Goal: Information Seeking & Learning: Compare options

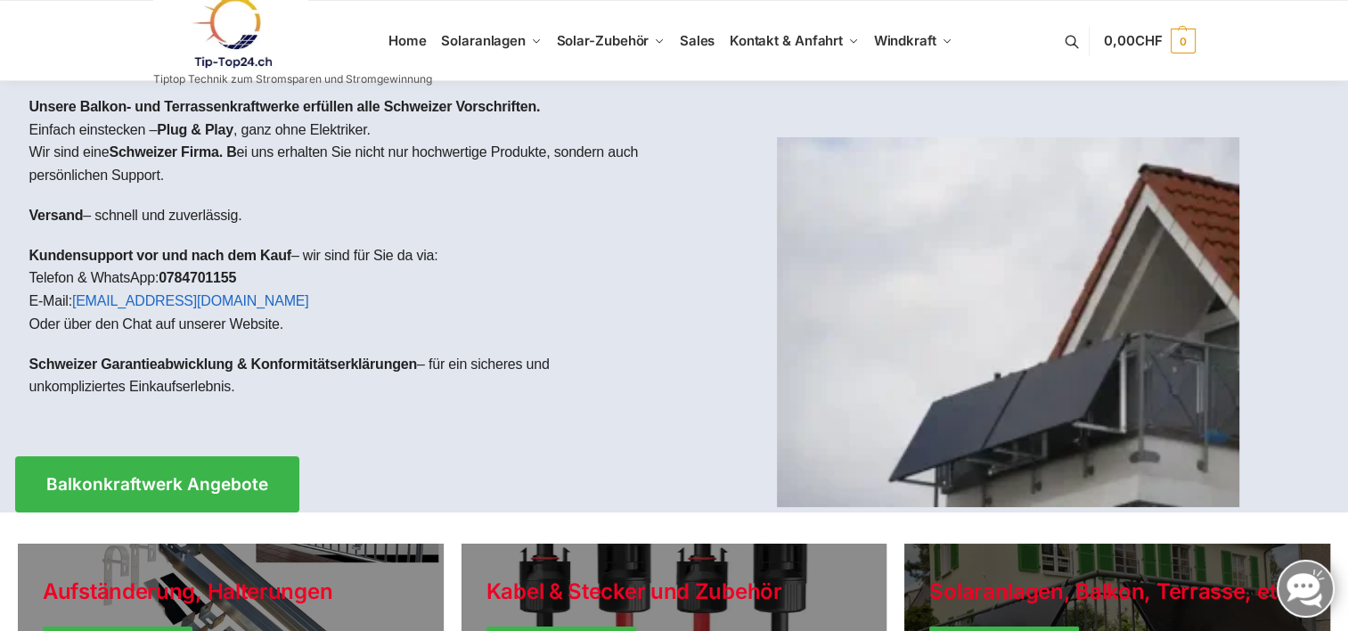
click at [974, 589] on link "Winter Jackets" at bounding box center [1117, 633] width 426 height 178
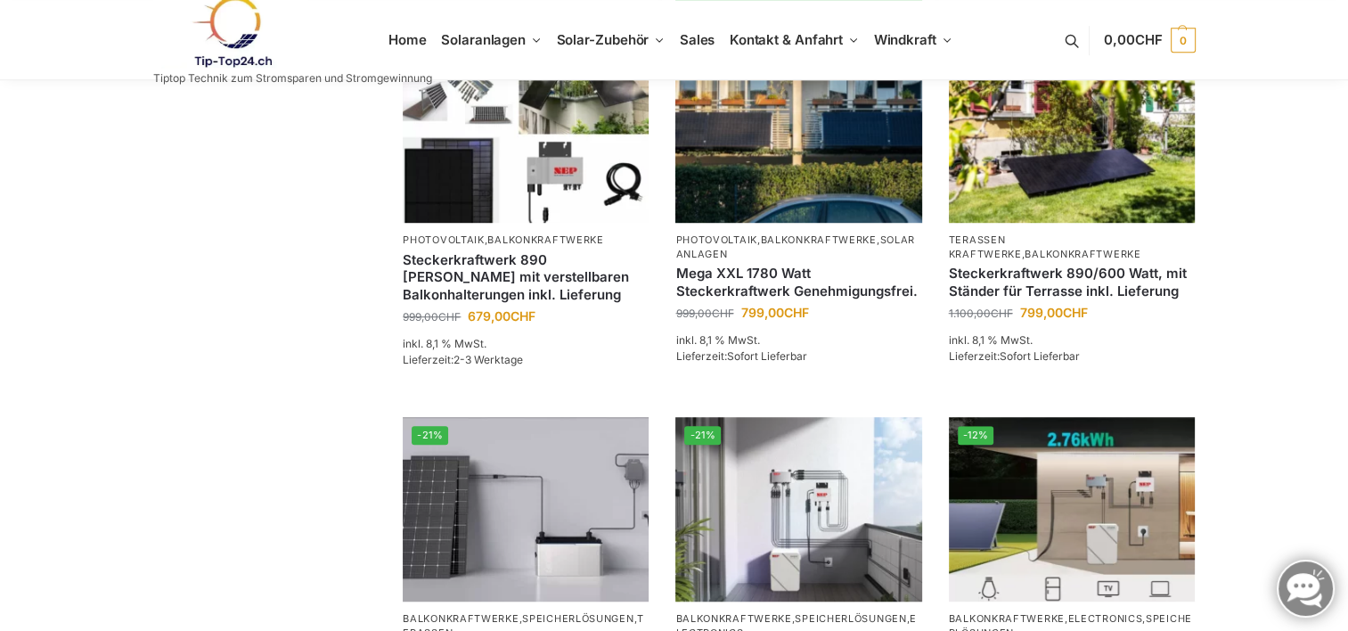
scroll to position [1336, 0]
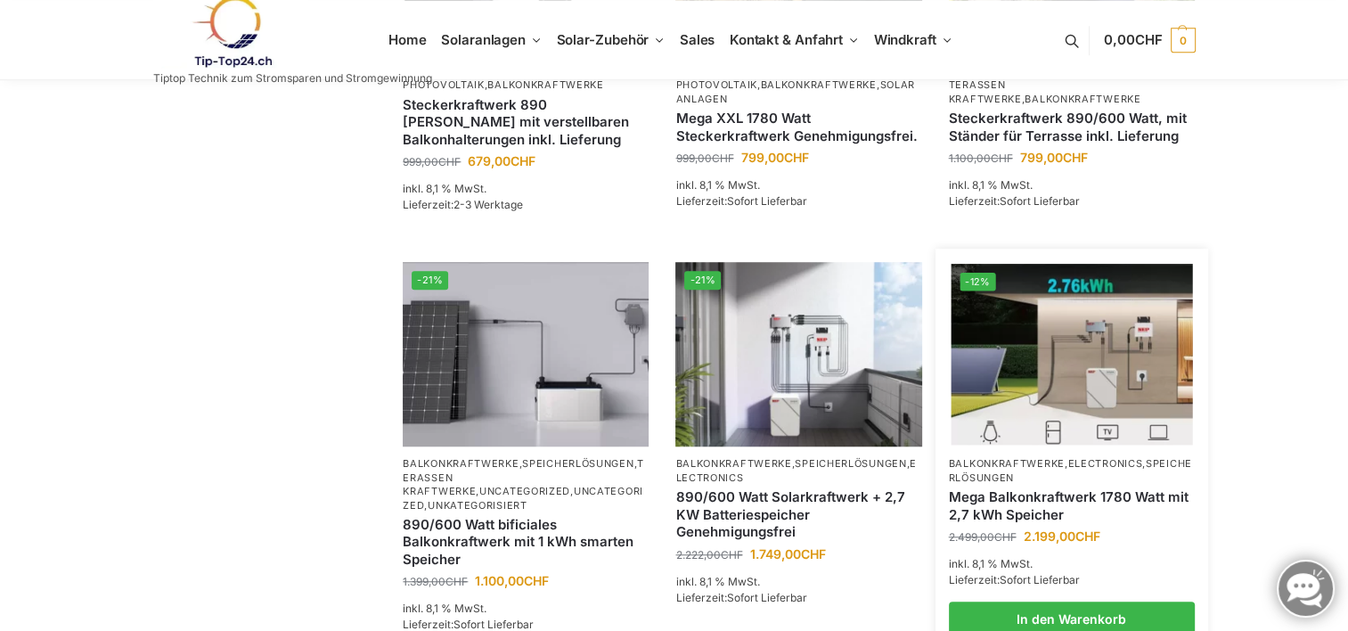
click at [1042, 515] on link "Mega Balkonkraftwerk 1780 Watt mit 2,7 kWh Speicher" at bounding box center [1072, 505] width 246 height 35
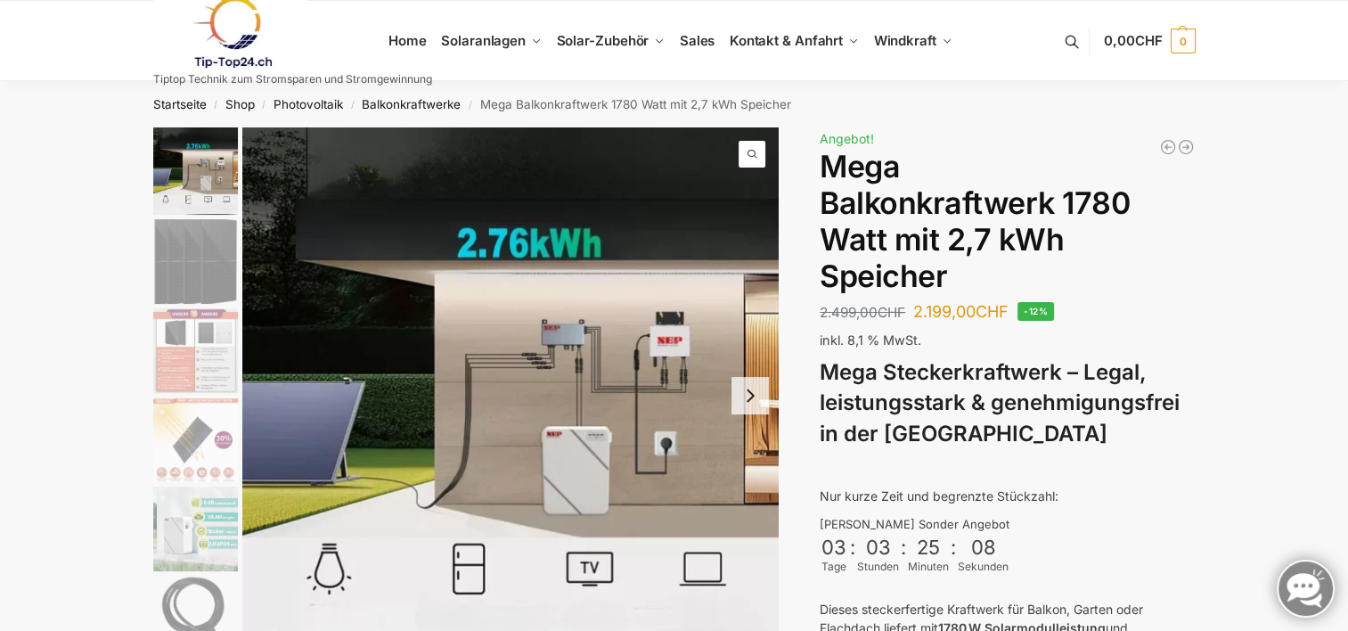
click at [172, 257] on img "2 / 9" at bounding box center [195, 261] width 85 height 85
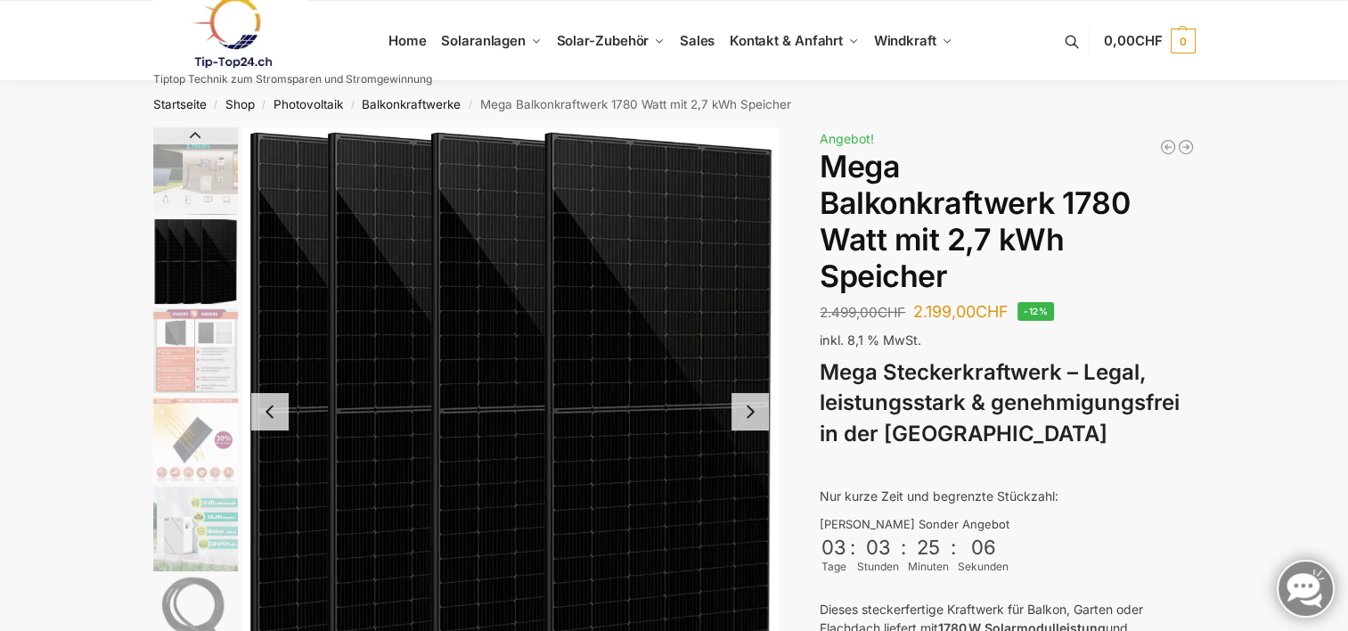
click at [184, 339] on img "3 / 9" at bounding box center [195, 350] width 85 height 85
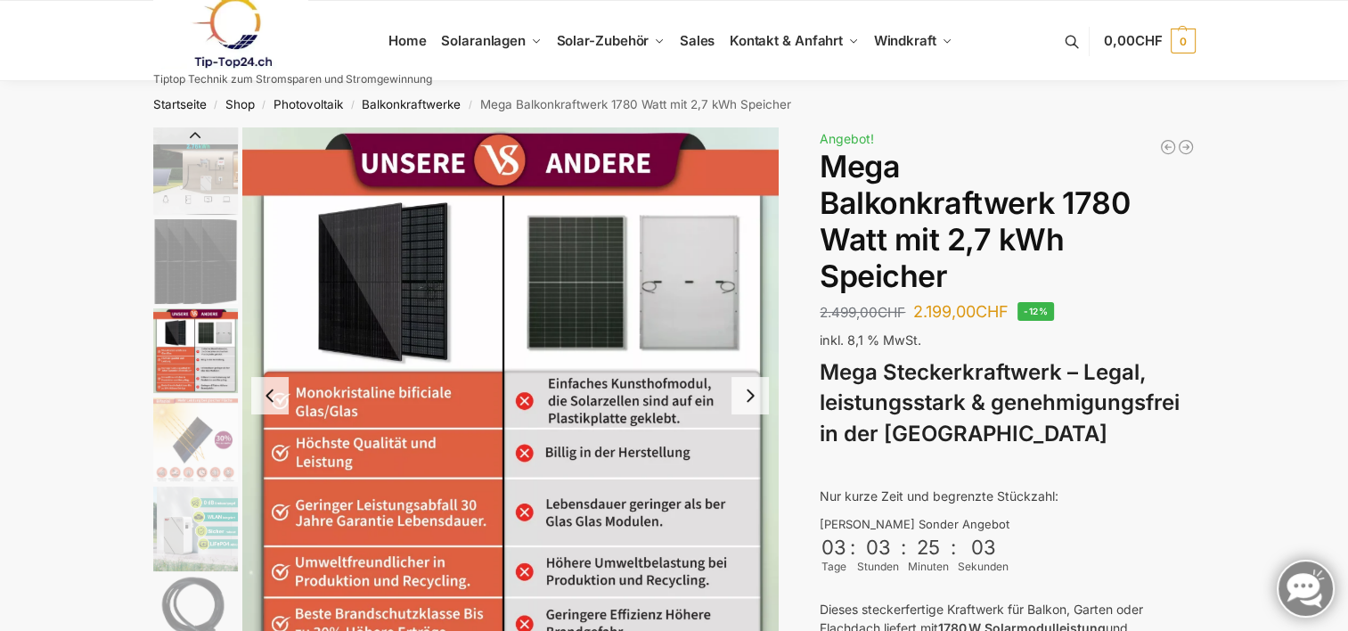
click at [200, 420] on img "4 / 9" at bounding box center [195, 439] width 85 height 85
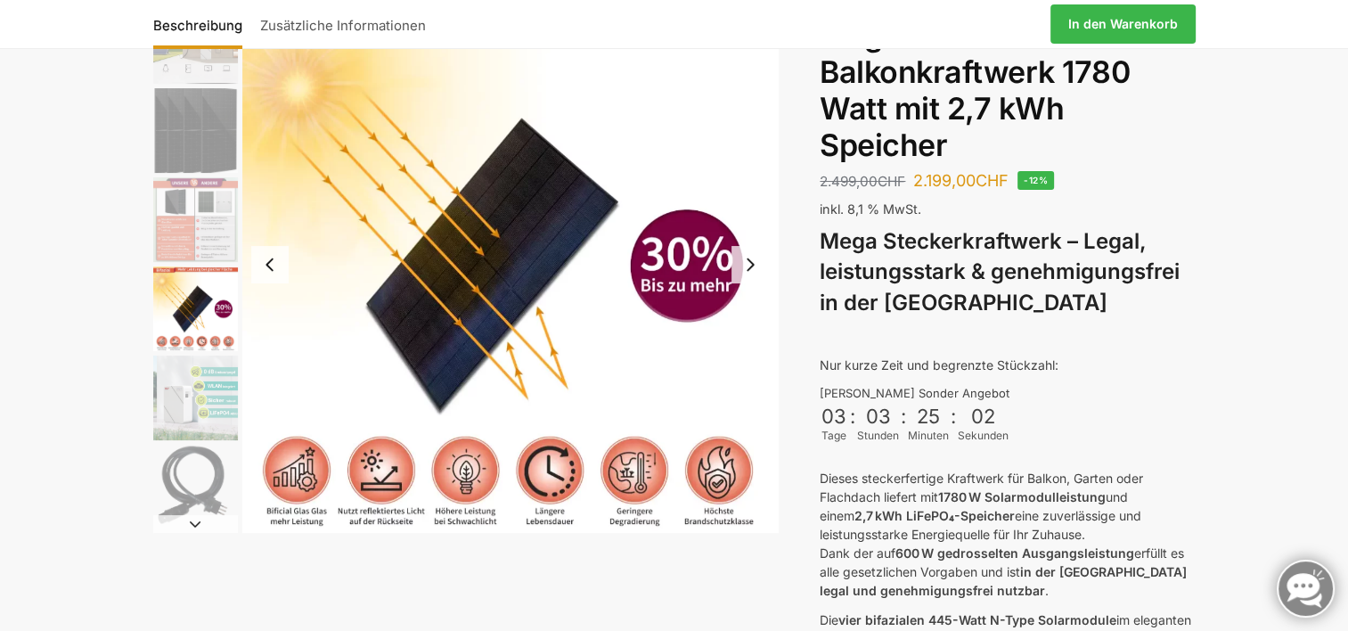
scroll to position [178, 0]
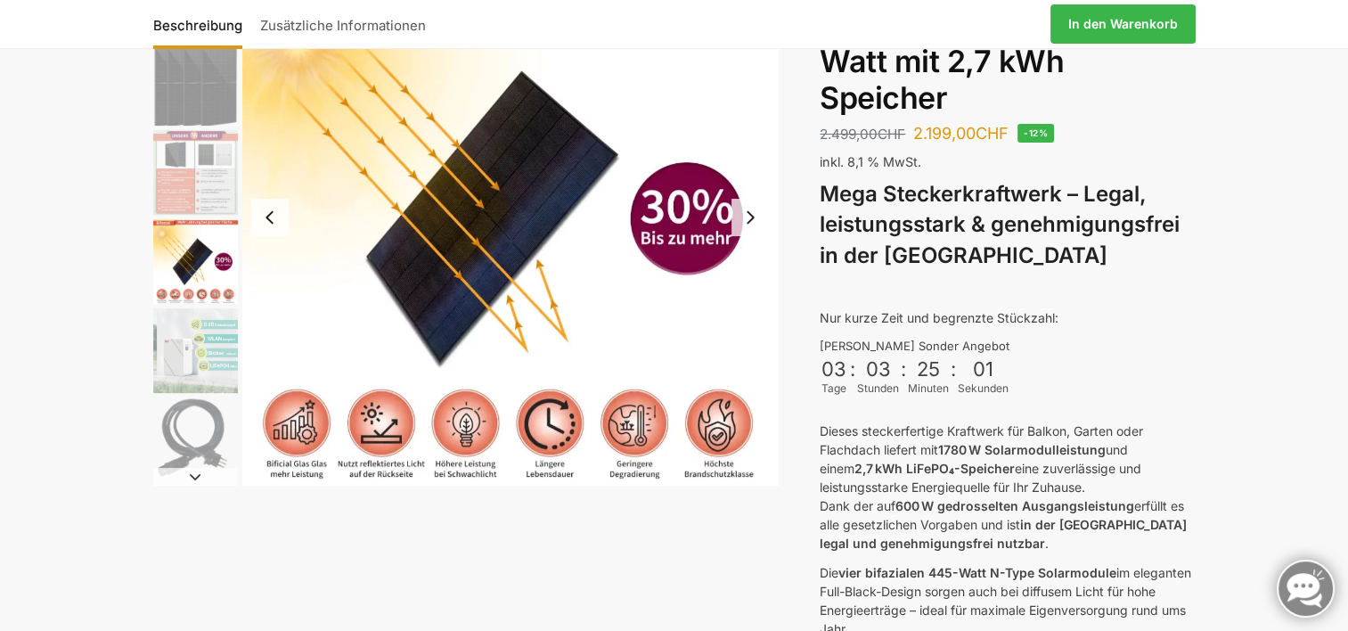
click at [214, 369] on img "5 / 9" at bounding box center [195, 350] width 85 height 85
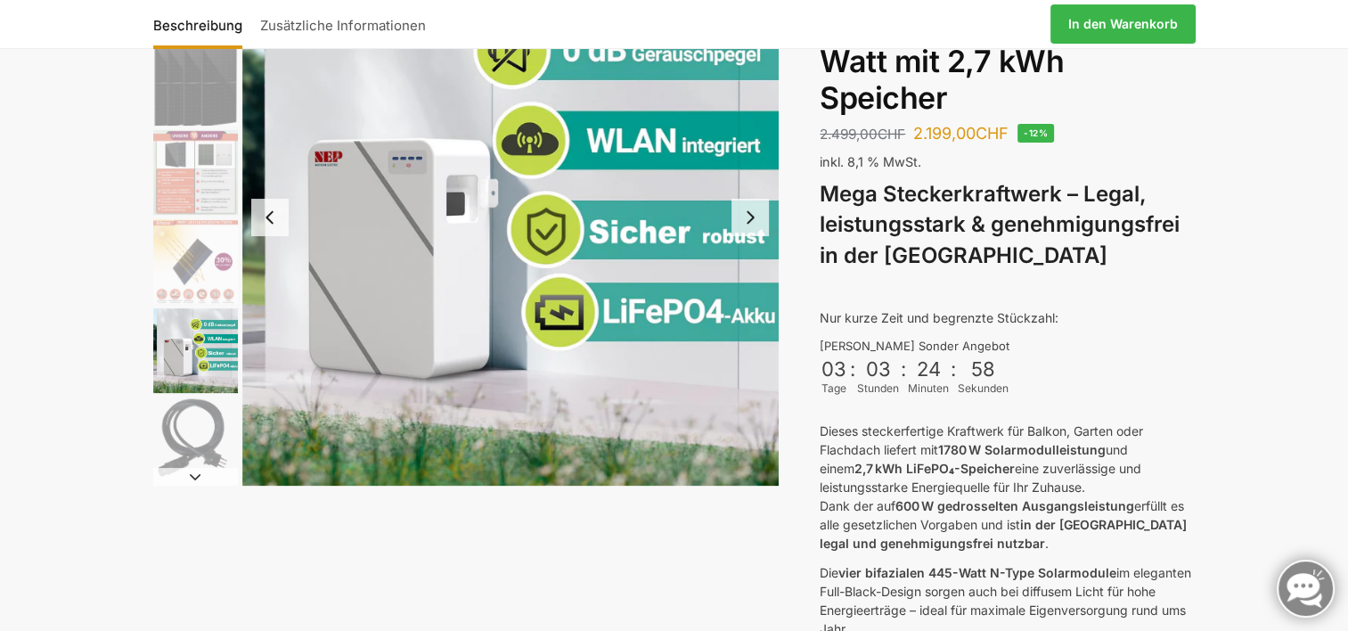
click at [217, 453] on img "6 / 9" at bounding box center [195, 439] width 85 height 85
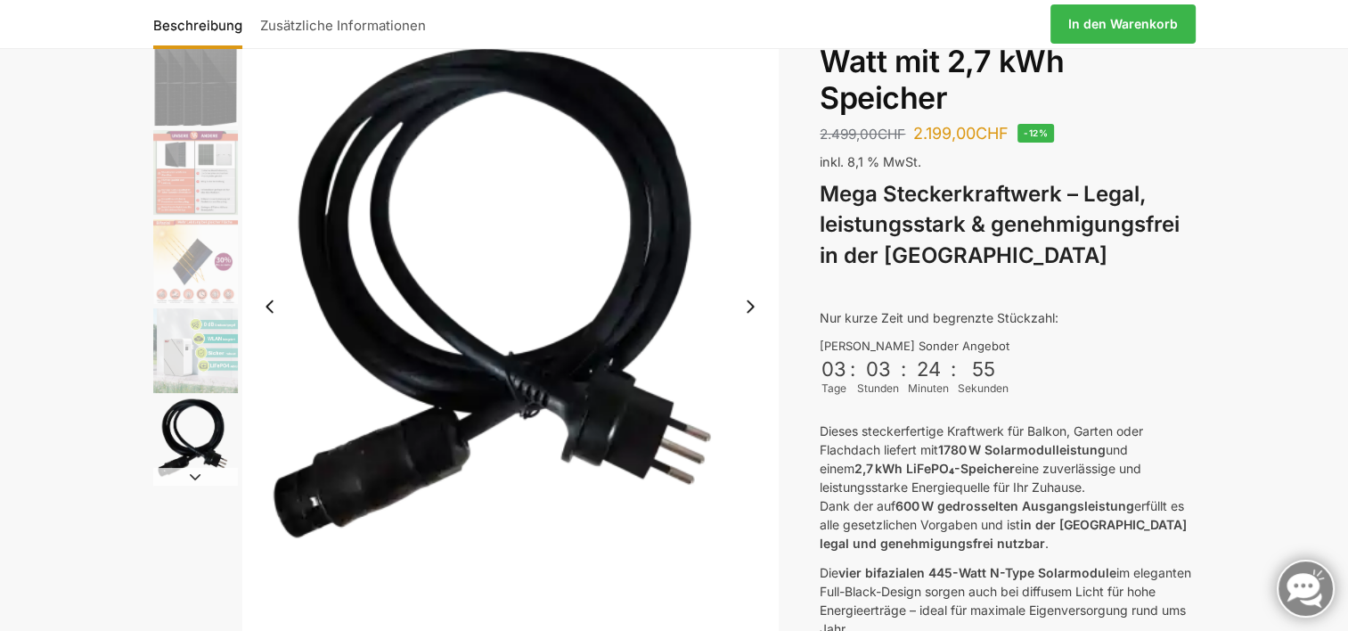
click at [178, 79] on img "2 / 9" at bounding box center [195, 83] width 85 height 85
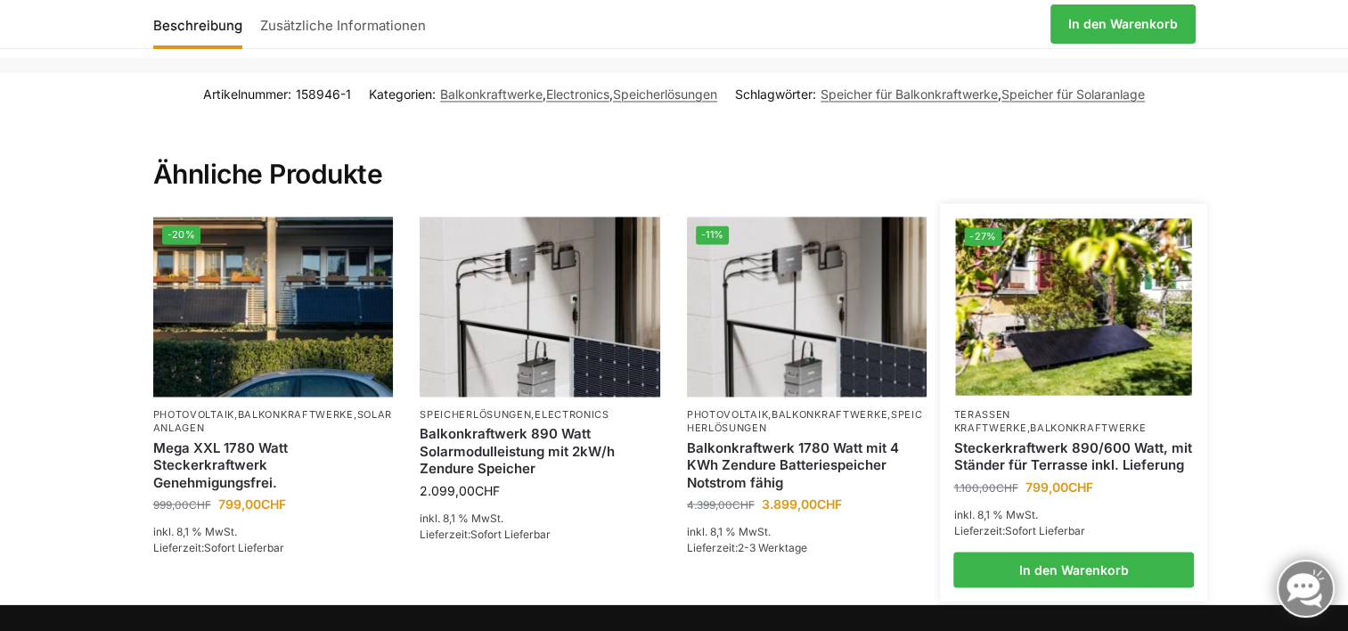
scroll to position [3029, 0]
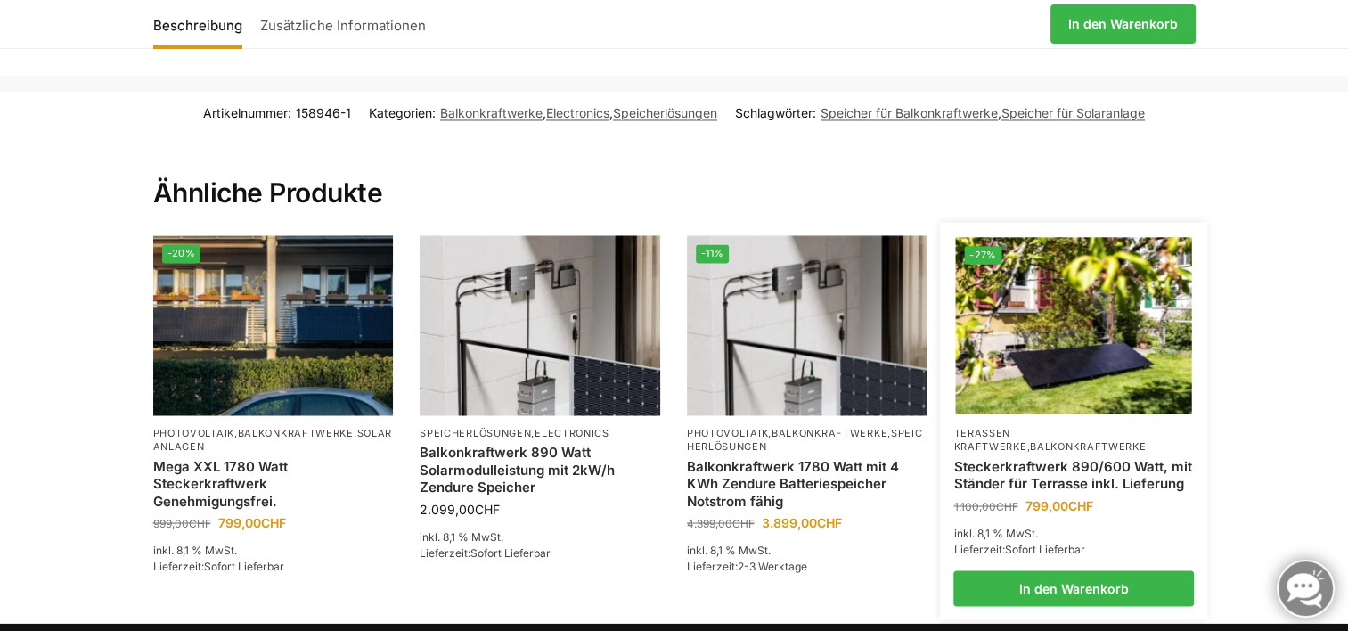
click at [1051, 457] on link "Steckerkraftwerk 890/600 Watt, mit Ständer für Terrasse inkl. Lieferung" at bounding box center [1073, 474] width 241 height 35
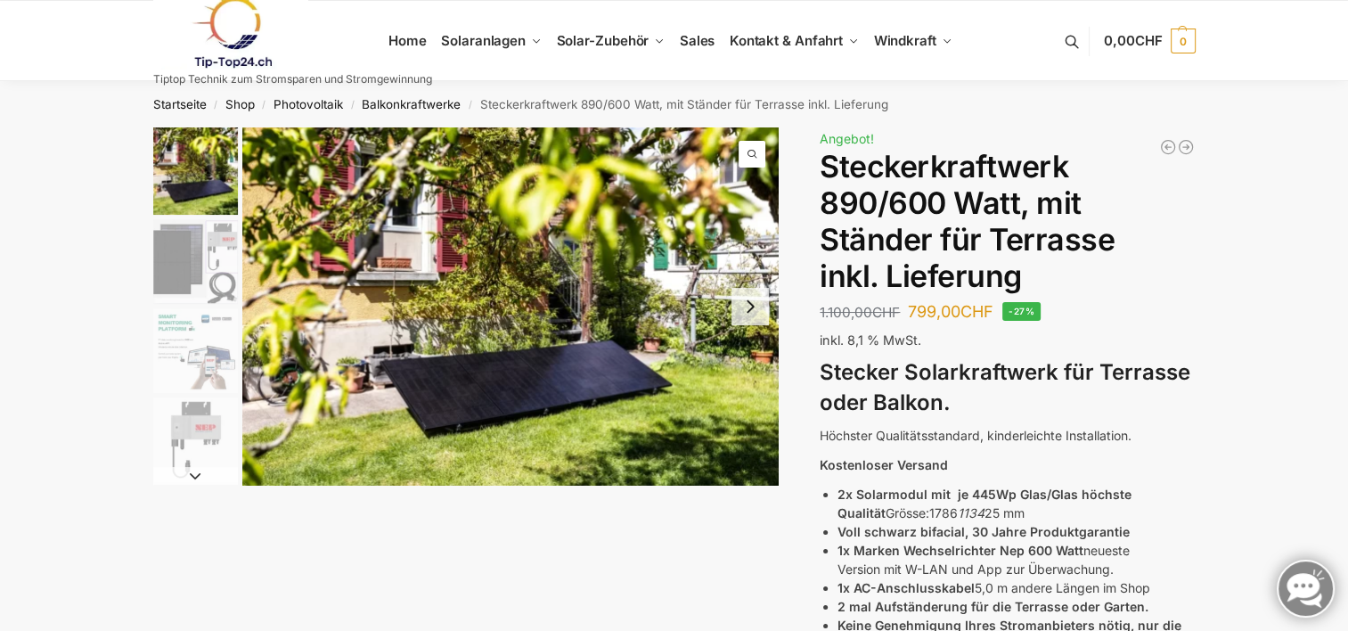
click at [206, 364] on img "3 / 11" at bounding box center [195, 350] width 85 height 85
